Goal: Task Accomplishment & Management: Complete application form

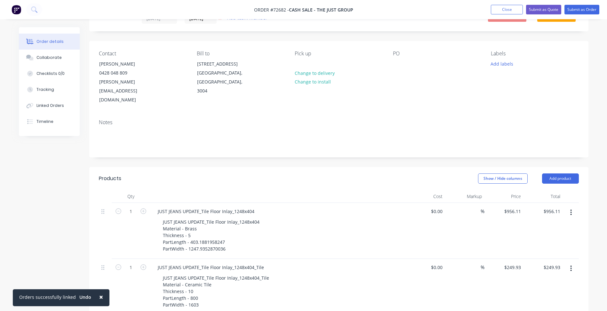
scroll to position [64, 0]
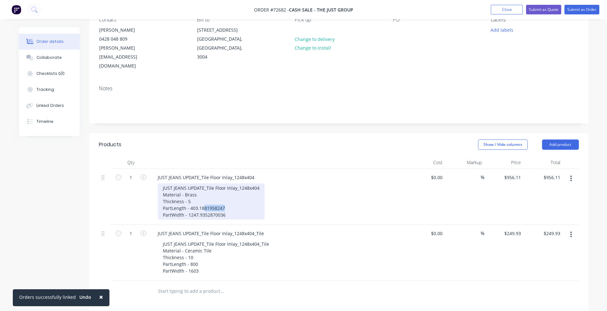
drag, startPoint x: 204, startPoint y: 192, endPoint x: 236, endPoint y: 191, distance: 32.0
click at [236, 191] on div "JUST JEANS UPDATE_Tile Floor Inlay_1248x404 Material - Brass Thickness - 5 Part…" at bounding box center [211, 201] width 107 height 36
drag, startPoint x: 204, startPoint y: 197, endPoint x: 231, endPoint y: 197, distance: 27.2
click at [231, 197] on div "JUST JEANS UPDATE_Tile Floor Inlay_1248x404 Material - Brass Thickness - 5 Part…" at bounding box center [211, 201] width 107 height 36
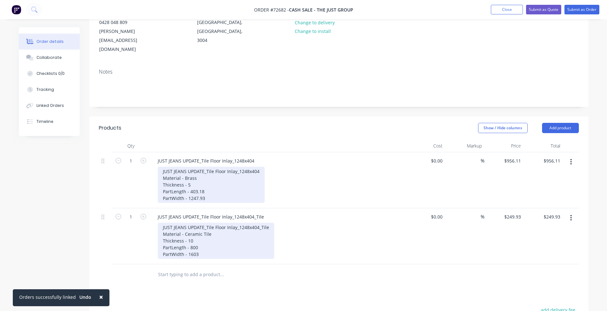
scroll to position [96, 0]
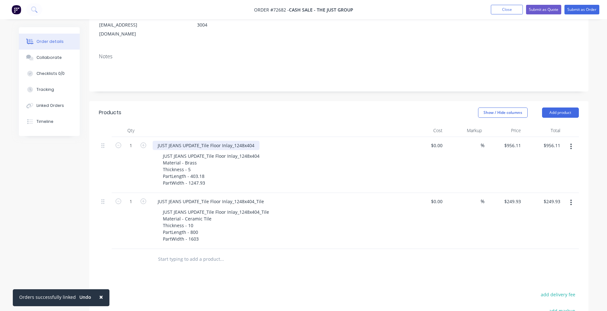
click at [253, 141] on div "JUST JEANS UPDATE_Tile Floor Inlay_1248x404" at bounding box center [206, 145] width 107 height 9
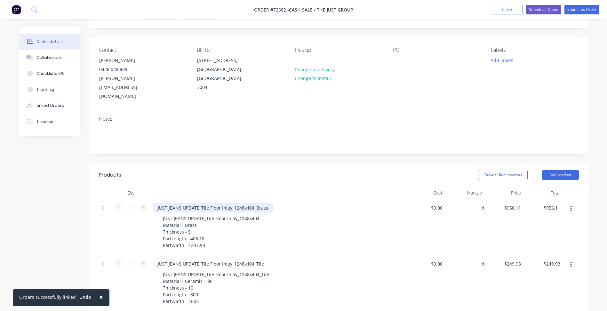
scroll to position [32, 0]
click at [562, 171] on button "Add product" at bounding box center [560, 176] width 37 height 10
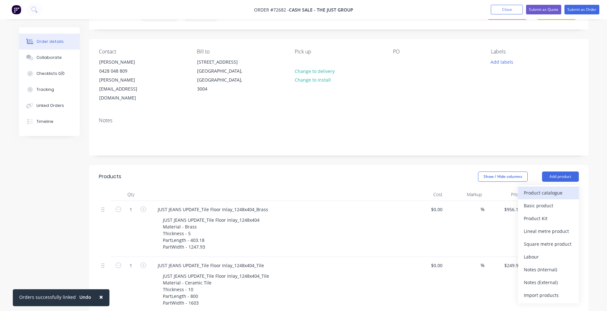
click at [554, 188] on div "Product catalogue" at bounding box center [547, 192] width 49 height 9
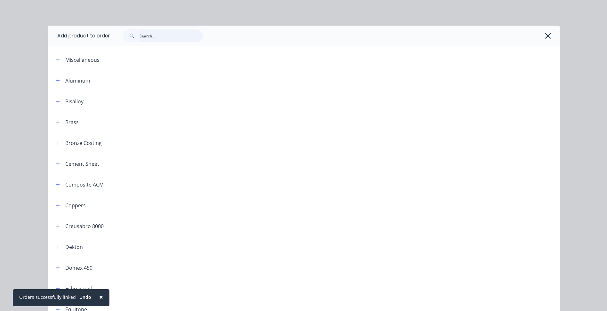
click at [155, 37] on input "text" at bounding box center [170, 35] width 63 height 13
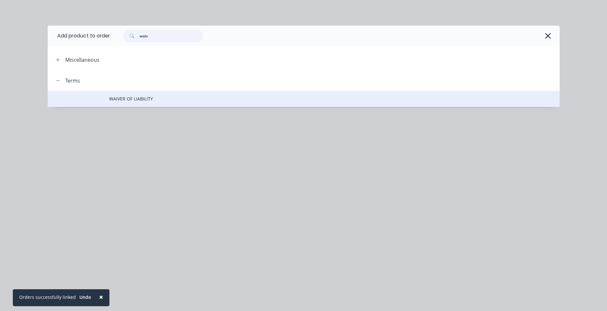
type input "waiv"
click at [141, 101] on span "WAIVER OF LIABILITY" at bounding box center [289, 98] width 360 height 7
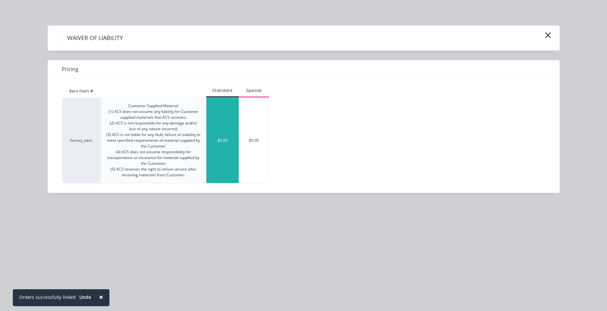
click at [223, 137] on div "$0.00" at bounding box center [222, 140] width 32 height 85
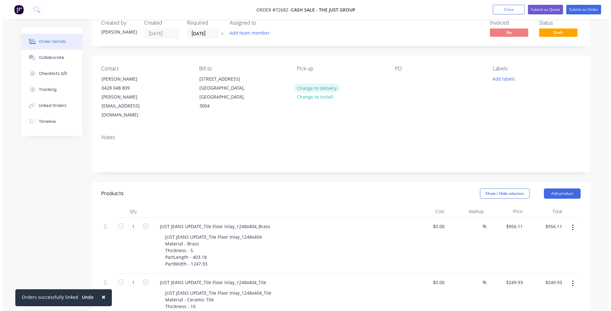
scroll to position [0, 0]
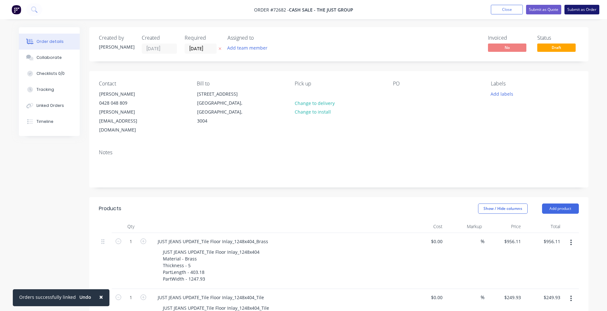
click at [580, 9] on button "Submit as Order" at bounding box center [581, 10] width 35 height 10
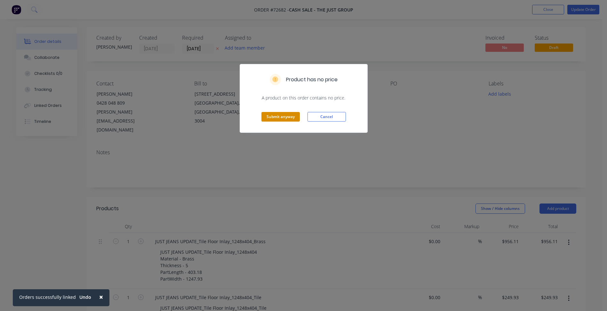
click at [283, 112] on button "Submit anyway" at bounding box center [280, 117] width 38 height 10
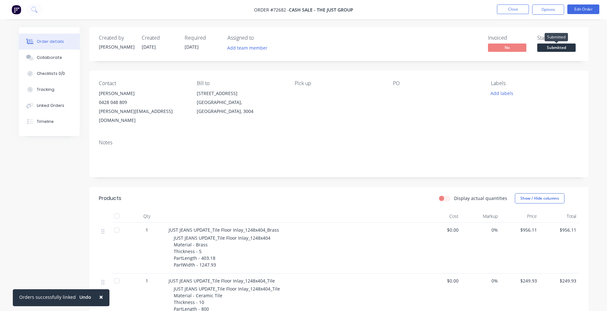
click at [551, 48] on span "Submitted" at bounding box center [556, 47] width 38 height 8
click at [507, 9] on button "Close" at bounding box center [513, 9] width 32 height 10
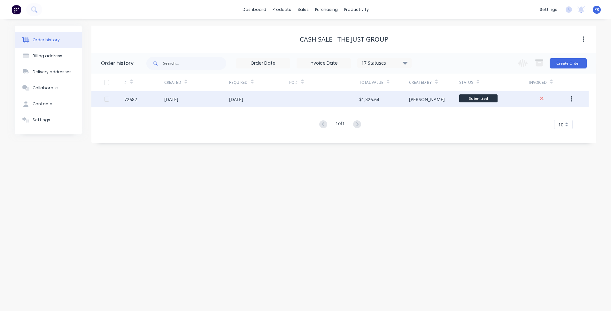
click at [481, 102] on span "Submitted" at bounding box center [478, 98] width 38 height 8
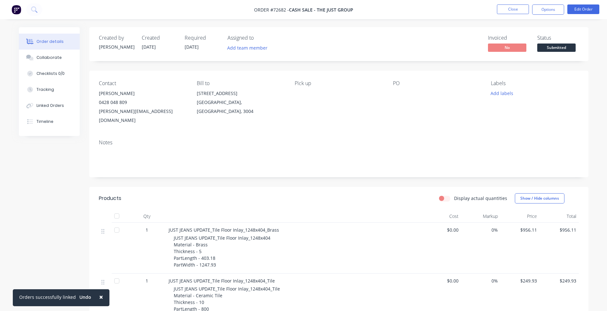
click at [553, 49] on span "Submitted" at bounding box center [556, 47] width 38 height 8
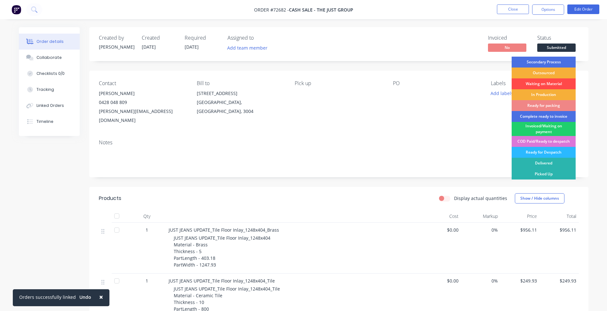
click at [534, 84] on div "Waiting on Material" at bounding box center [543, 83] width 64 height 11
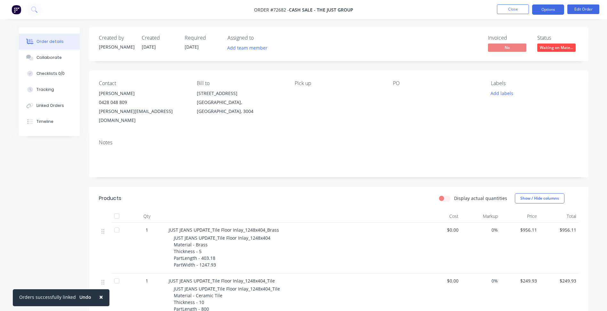
click at [547, 9] on button "Options" at bounding box center [548, 9] width 32 height 10
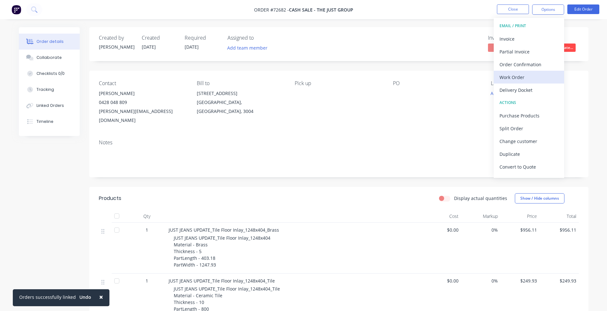
click at [514, 78] on div "Work Order" at bounding box center [528, 77] width 59 height 9
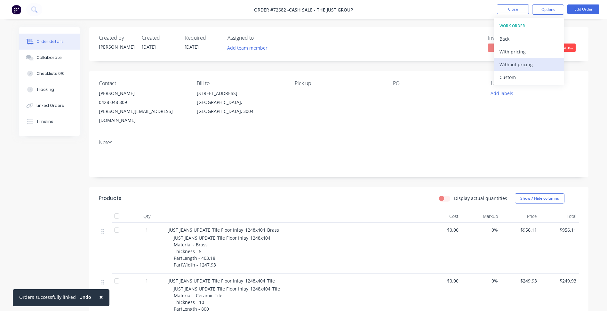
click at [528, 64] on div "Without pricing" at bounding box center [528, 64] width 59 height 9
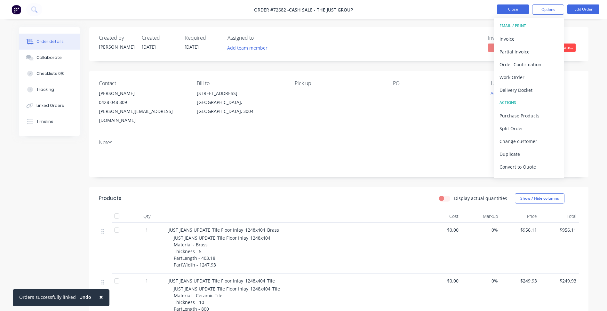
click at [513, 9] on button "Close" at bounding box center [513, 9] width 32 height 10
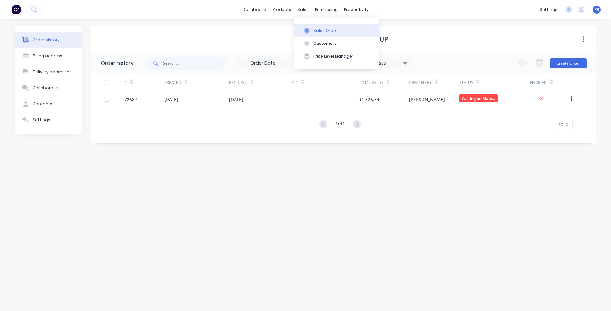
click at [311, 28] on div at bounding box center [307, 31] width 10 height 6
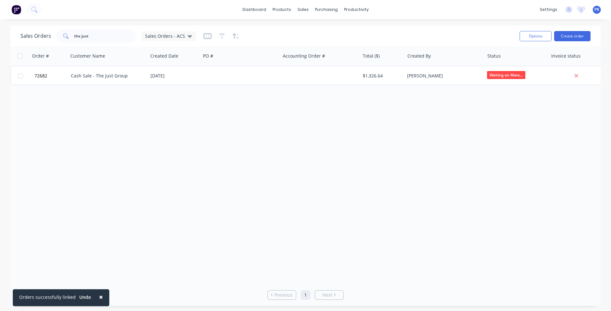
click at [160, 132] on div "Order # Customer Name Created Date PO # Accounting Order # Total ($) Created By…" at bounding box center [305, 164] width 591 height 237
